Goal: Communication & Community: Answer question/provide support

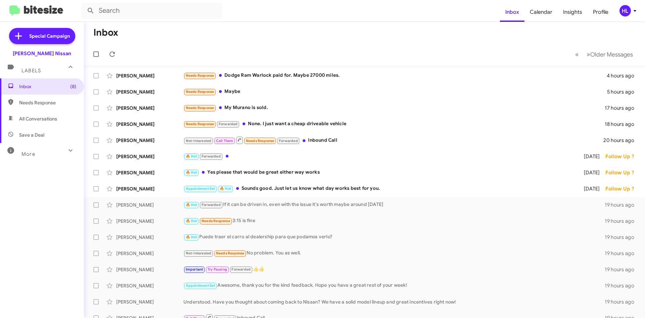
click at [41, 6] on img at bounding box center [36, 10] width 54 height 11
click at [58, 115] on span "All Conversations" at bounding box center [42, 119] width 84 height 16
type input "in:all-conversations"
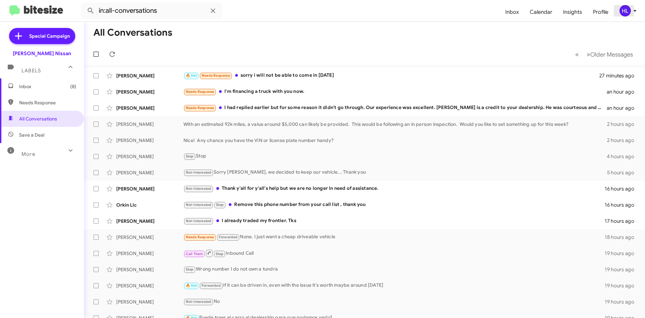
click at [620, 10] on div "HL" at bounding box center [625, 10] width 11 height 11
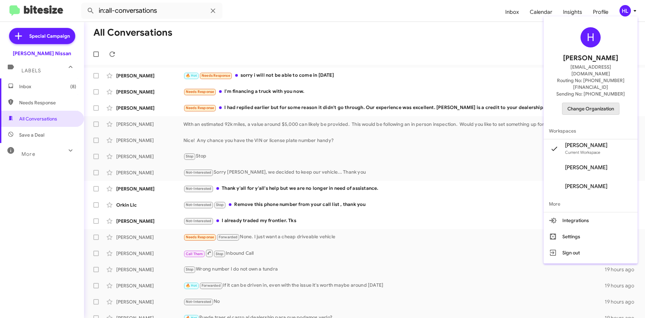
click at [591, 103] on span "Change Organization" at bounding box center [591, 108] width 47 height 11
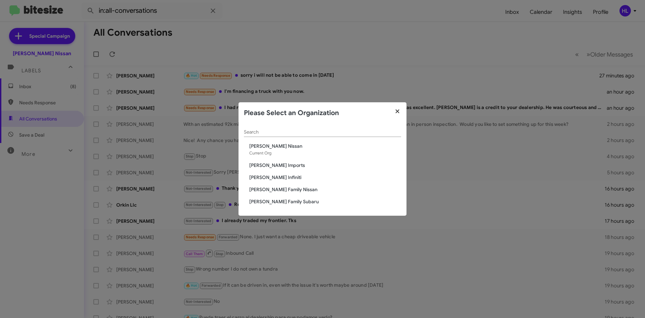
click at [400, 109] on icon "button" at bounding box center [398, 111] width 8 height 6
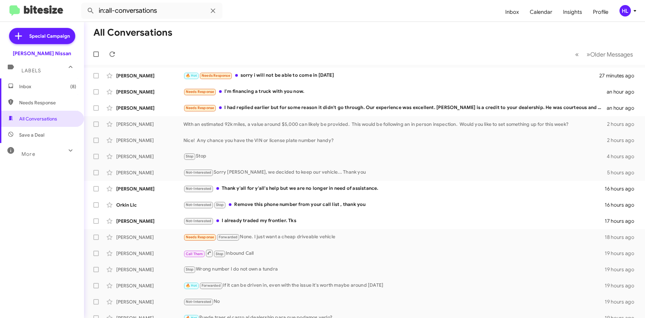
click at [571, 13] on span "Insights" at bounding box center [573, 11] width 30 height 19
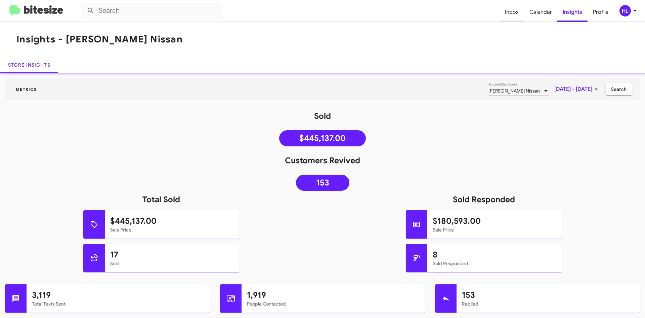
click at [507, 18] on span "Inbox" at bounding box center [512, 11] width 25 height 19
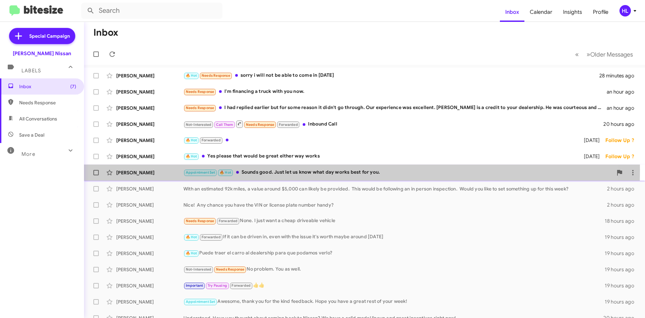
click at [160, 169] on div "[PERSON_NAME]" at bounding box center [149, 172] width 67 height 7
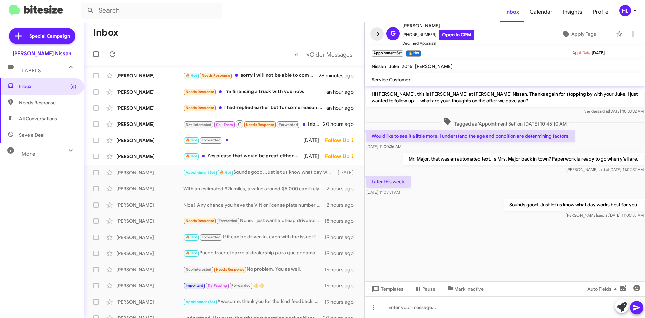
click at [379, 34] on icon at bounding box center [376, 33] width 5 height 5
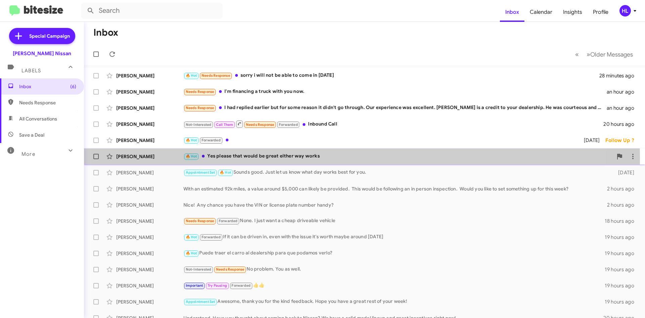
click at [153, 158] on div "[PERSON_NAME]" at bounding box center [149, 156] width 67 height 7
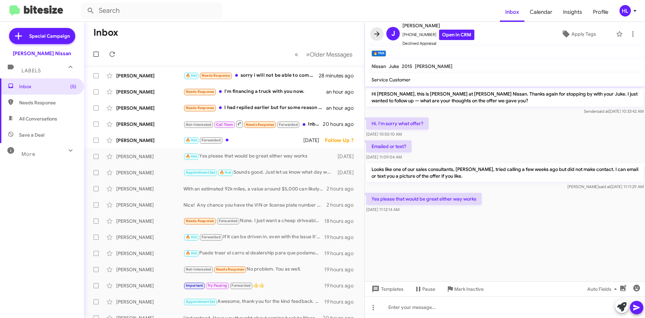
click at [373, 35] on icon at bounding box center [377, 34] width 8 height 8
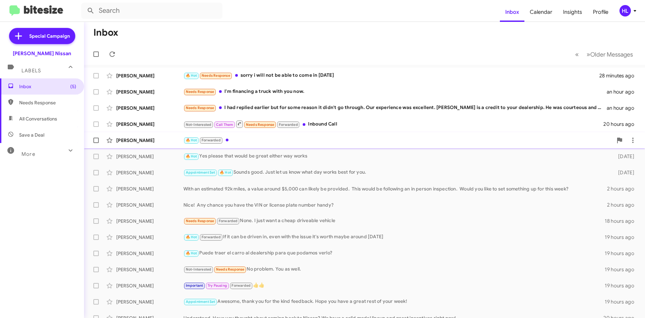
click at [139, 142] on div "[PERSON_NAME]" at bounding box center [149, 140] width 67 height 7
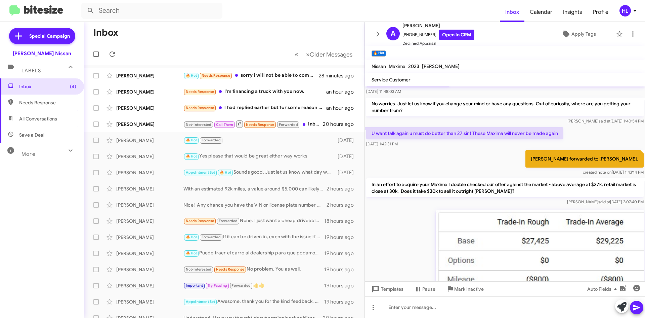
scroll to position [168, 0]
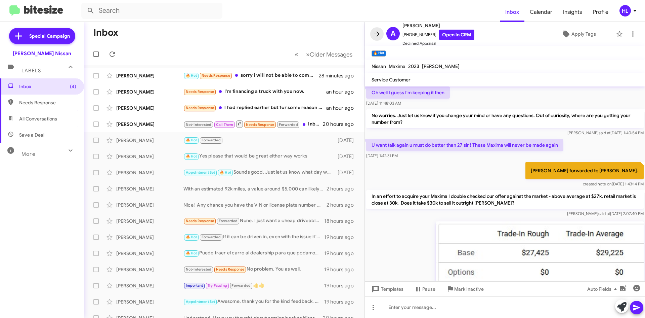
click at [374, 34] on icon at bounding box center [376, 33] width 5 height 5
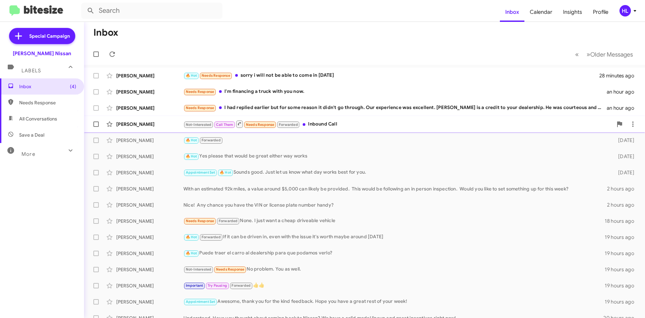
click at [136, 121] on div "[PERSON_NAME]" at bounding box center [149, 124] width 67 height 7
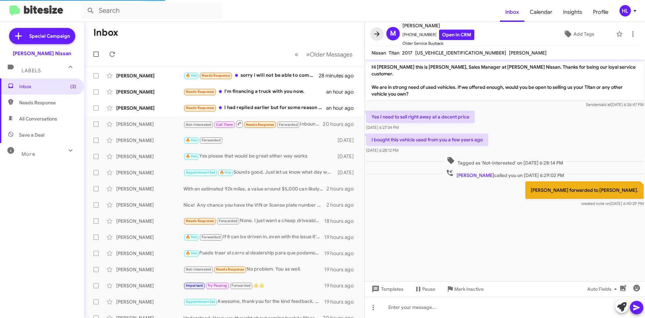
click at [380, 35] on icon at bounding box center [377, 34] width 8 height 8
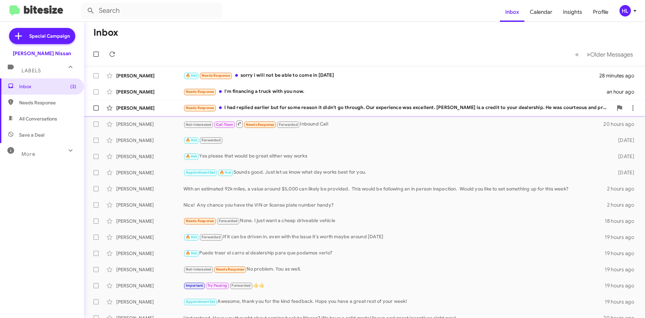
click at [137, 107] on div "[PERSON_NAME]" at bounding box center [149, 108] width 67 height 7
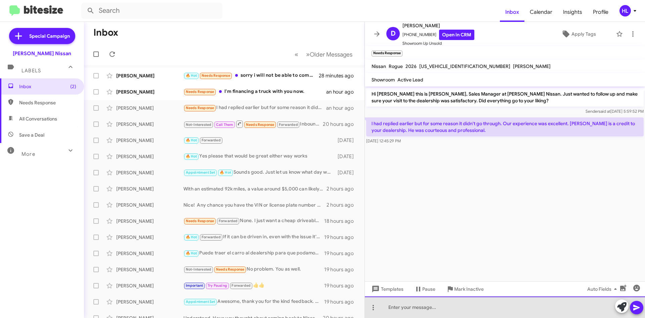
click at [489, 310] on div at bounding box center [505, 307] width 280 height 22
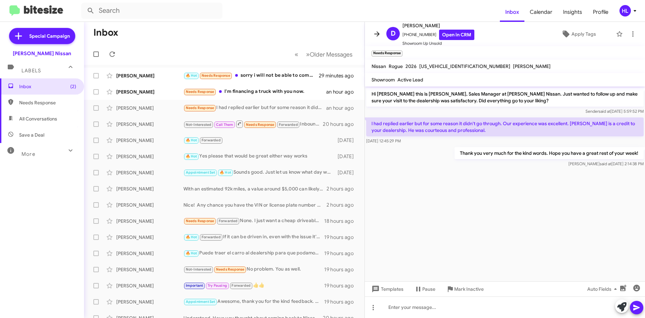
click at [372, 34] on span at bounding box center [376, 34] width 13 height 8
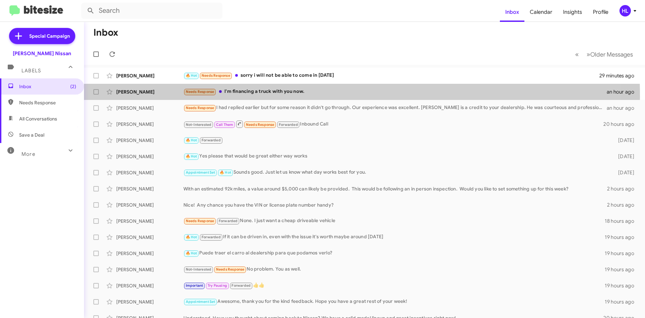
click at [118, 97] on div "[PERSON_NAME] Needs Response I'm financing a truck with you now. an hour ago" at bounding box center [364, 91] width 551 height 13
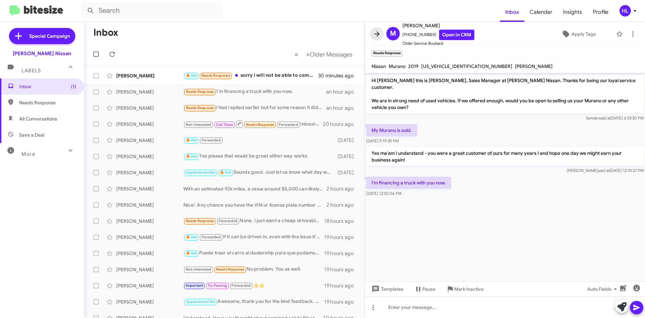
click at [375, 33] on icon at bounding box center [377, 34] width 8 height 8
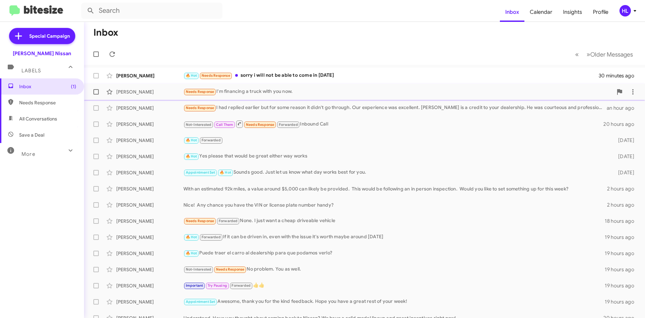
click at [134, 91] on div "[PERSON_NAME]" at bounding box center [149, 91] width 67 height 7
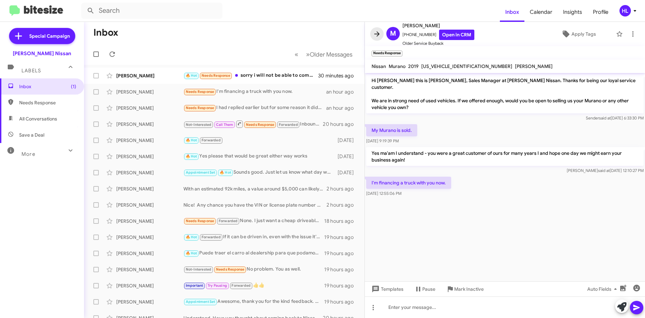
click at [375, 35] on icon at bounding box center [377, 34] width 8 height 8
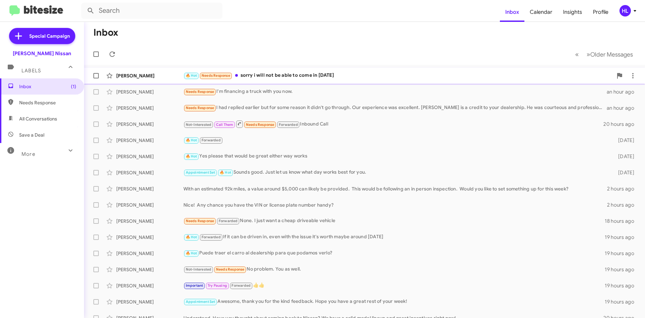
click at [142, 75] on div "[PERSON_NAME]" at bounding box center [149, 75] width 67 height 7
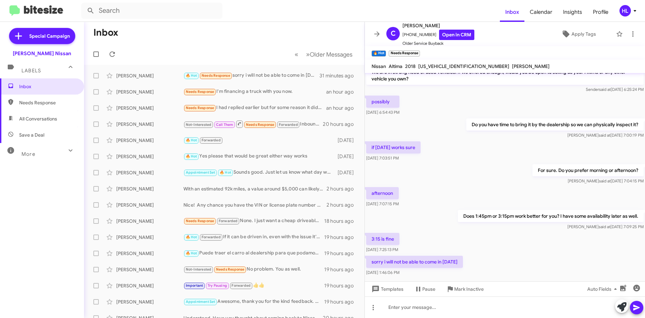
scroll to position [33, 0]
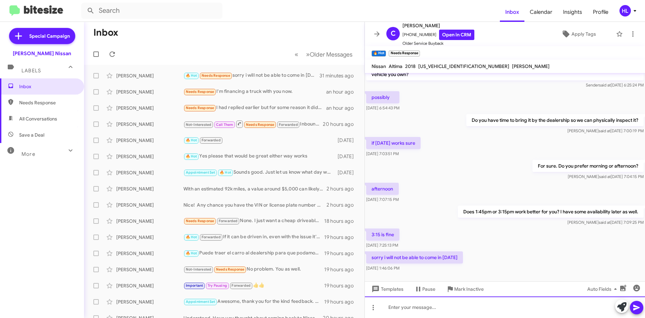
click at [456, 317] on div at bounding box center [505, 307] width 280 height 22
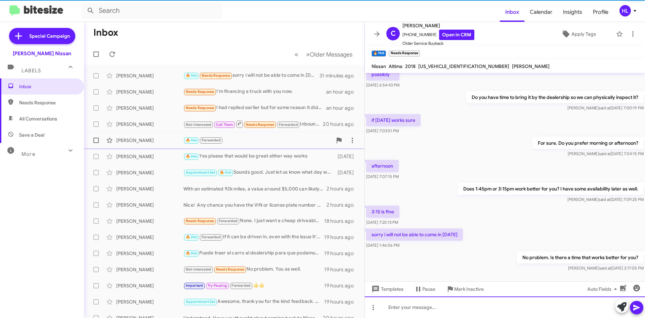
scroll to position [57, 0]
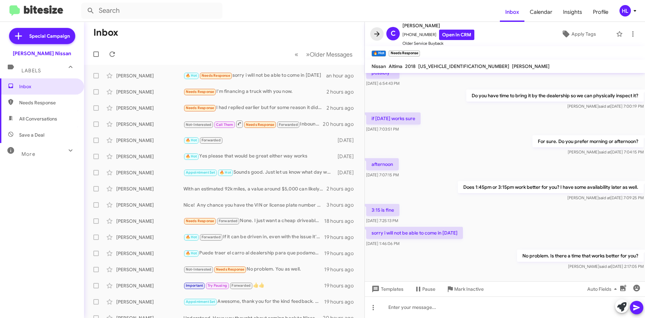
click at [380, 37] on icon at bounding box center [377, 34] width 8 height 8
